Goal: Task Accomplishment & Management: Use online tool/utility

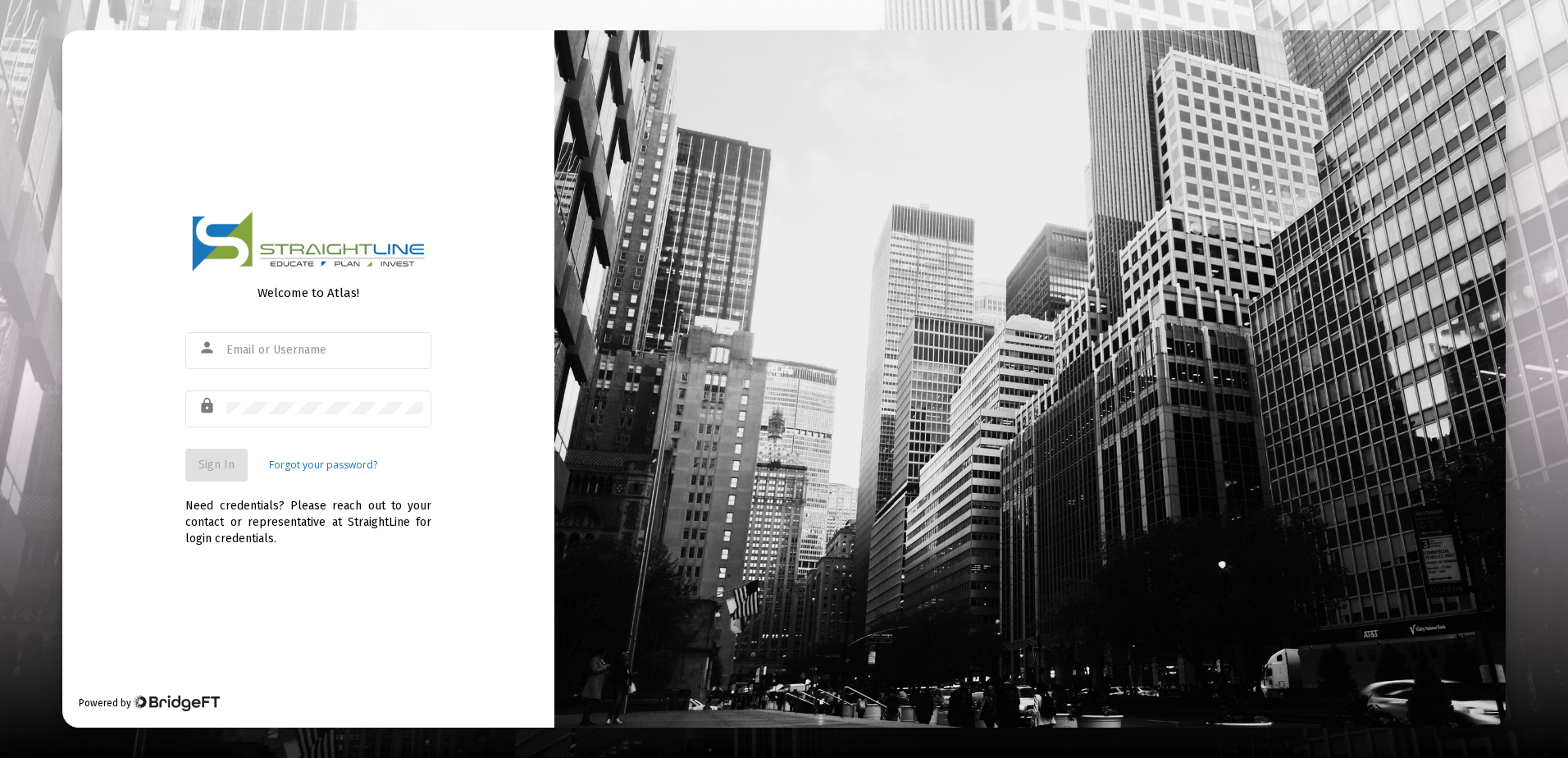
drag, startPoint x: 504, startPoint y: 426, endPoint x: 530, endPoint y: 374, distance: 58.1
click at [526, 390] on div "Welcome to Atlas! person lock Sign In Forgot your password? Need credentials? P…" at bounding box center [308, 379] width 492 height 697
click at [319, 378] on div "person" at bounding box center [308, 357] width 246 height 52
click at [336, 349] on input "text" at bounding box center [324, 349] width 196 height 13
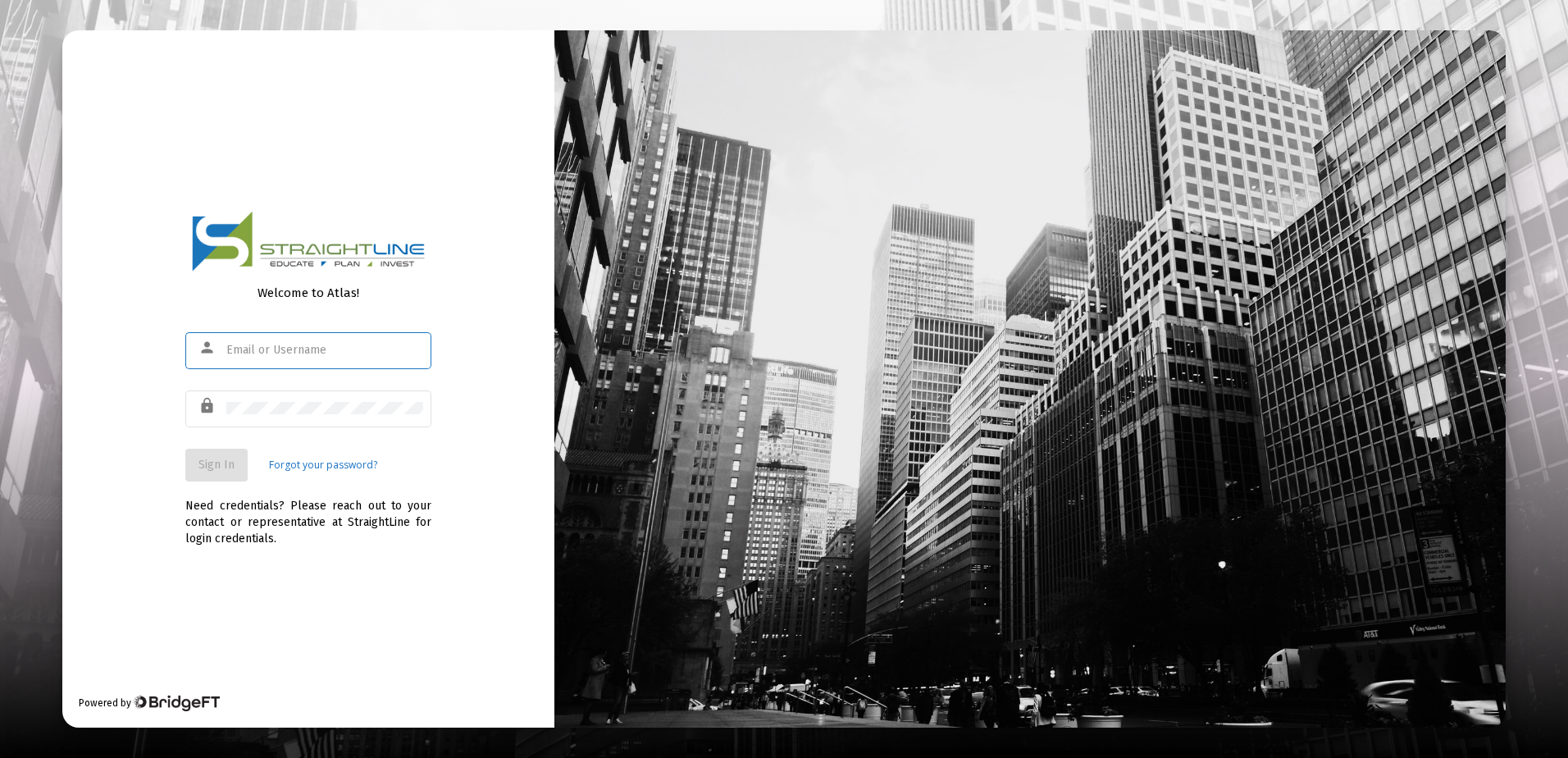
click at [336, 349] on input "text" at bounding box center [324, 349] width 196 height 13
click at [343, 400] on div at bounding box center [324, 408] width 196 height 40
